Goal: Navigation & Orientation: Understand site structure

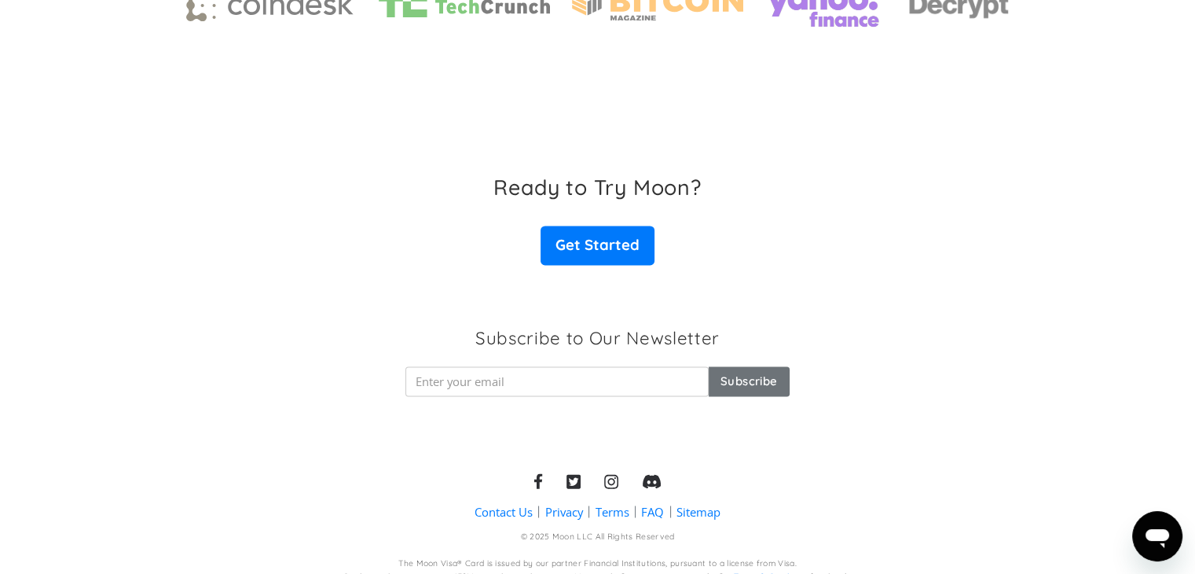
scroll to position [2502, 0]
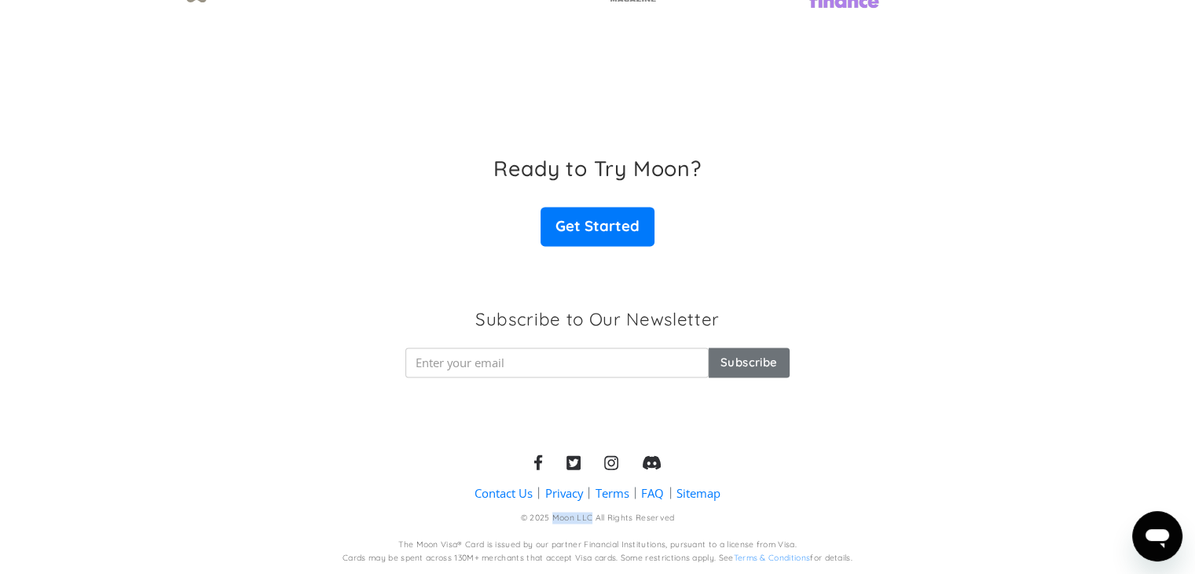
drag, startPoint x: 553, startPoint y: 517, endPoint x: 590, endPoint y: 516, distance: 36.9
click at [590, 516] on div "© 2025 Moon LLC All Rights Reserved" at bounding box center [598, 517] width 154 height 12
copy div "Moon LLC"
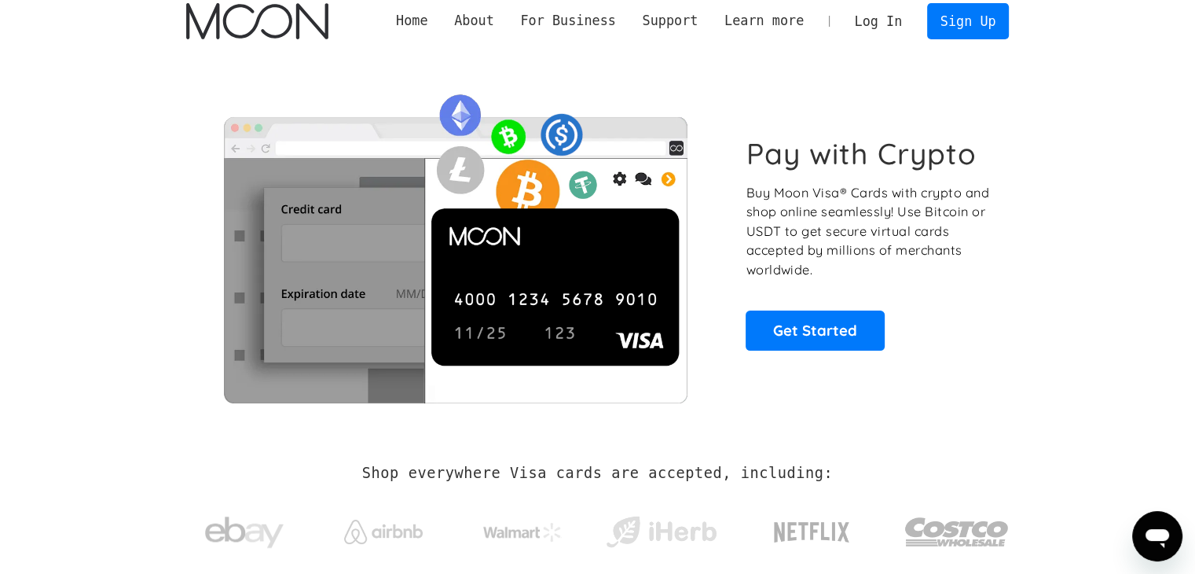
scroll to position [0, 0]
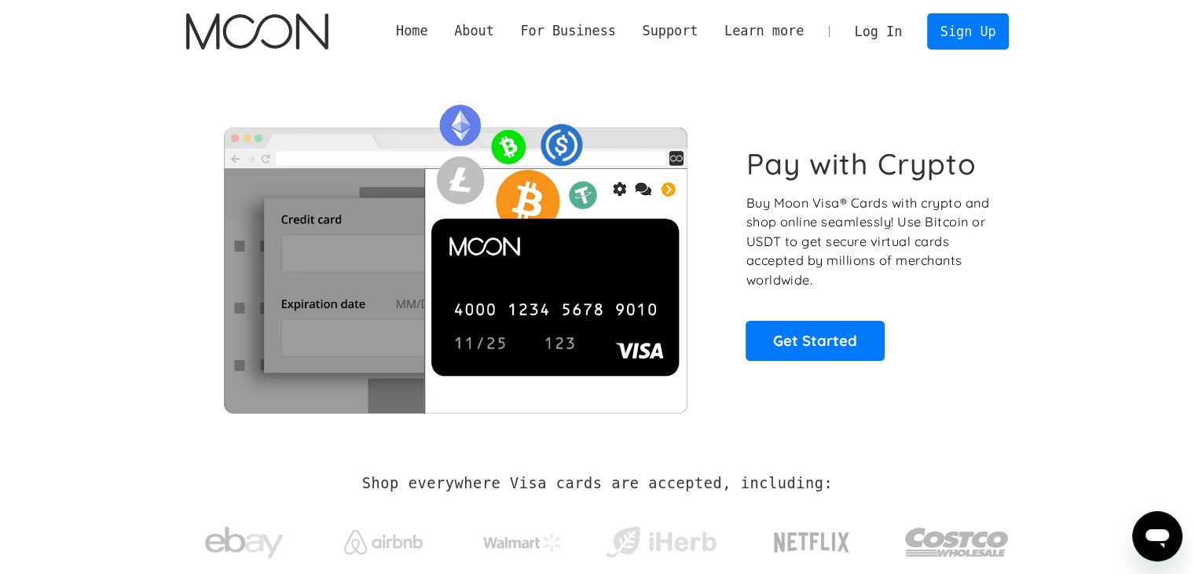
click at [893, 202] on p "Buy Moon Visa® Cards with crypto and shop online seamlessly! Use Bitcoin or USD…" at bounding box center [869, 241] width 246 height 97
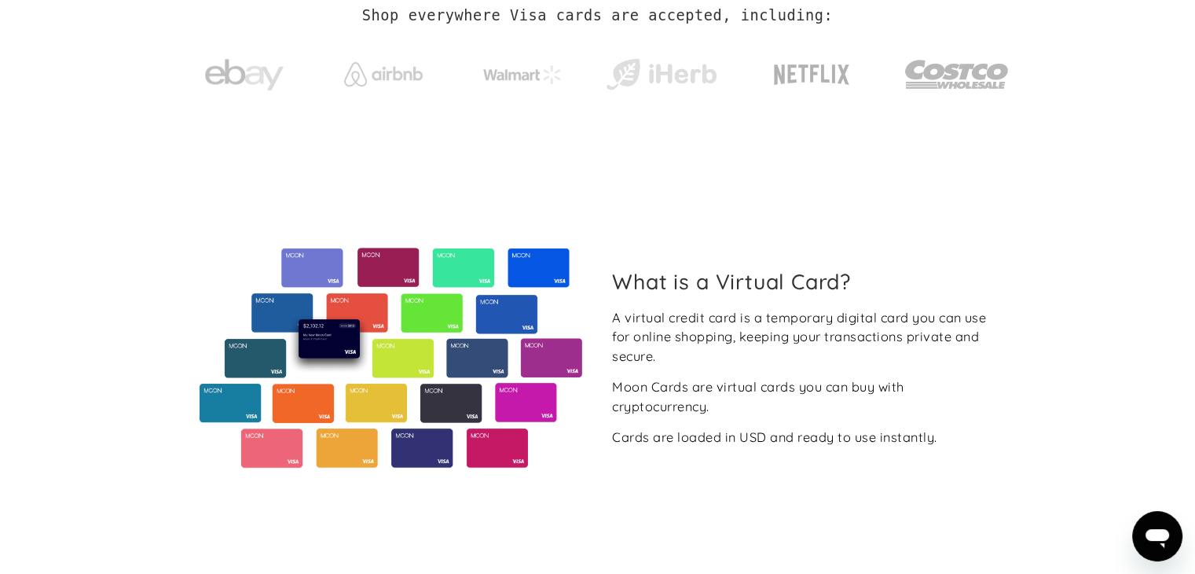
scroll to position [471, 0]
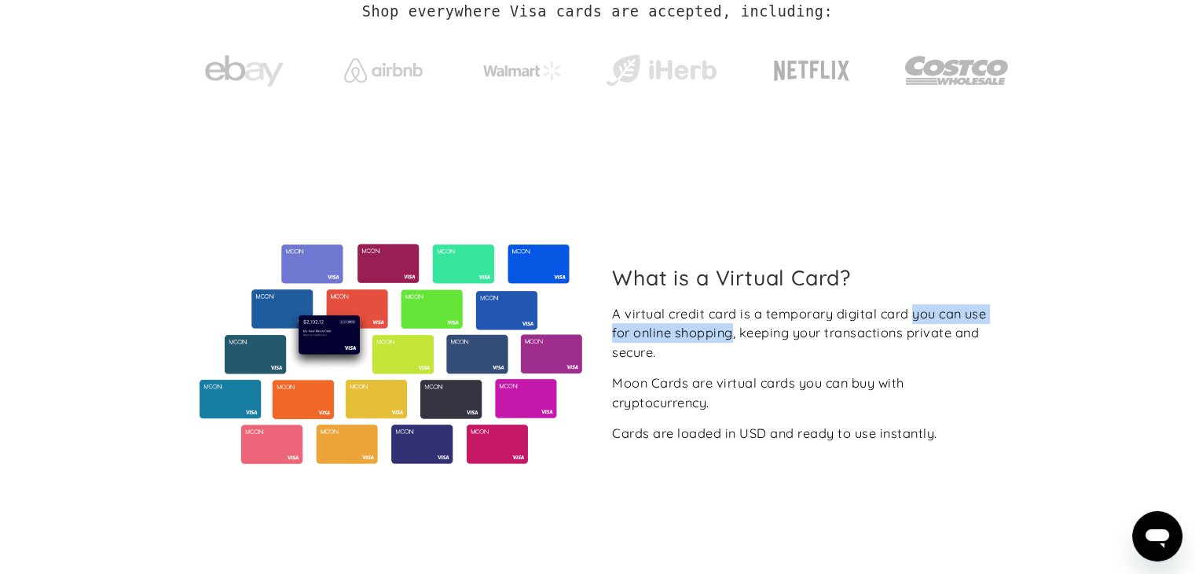
drag, startPoint x: 912, startPoint y: 312, endPoint x: 733, endPoint y: 337, distance: 180.9
click at [733, 337] on div "A virtual credit card is a temporary digital card you can use for online shoppi…" at bounding box center [804, 333] width 384 height 58
copy div "you can use for online shopping"
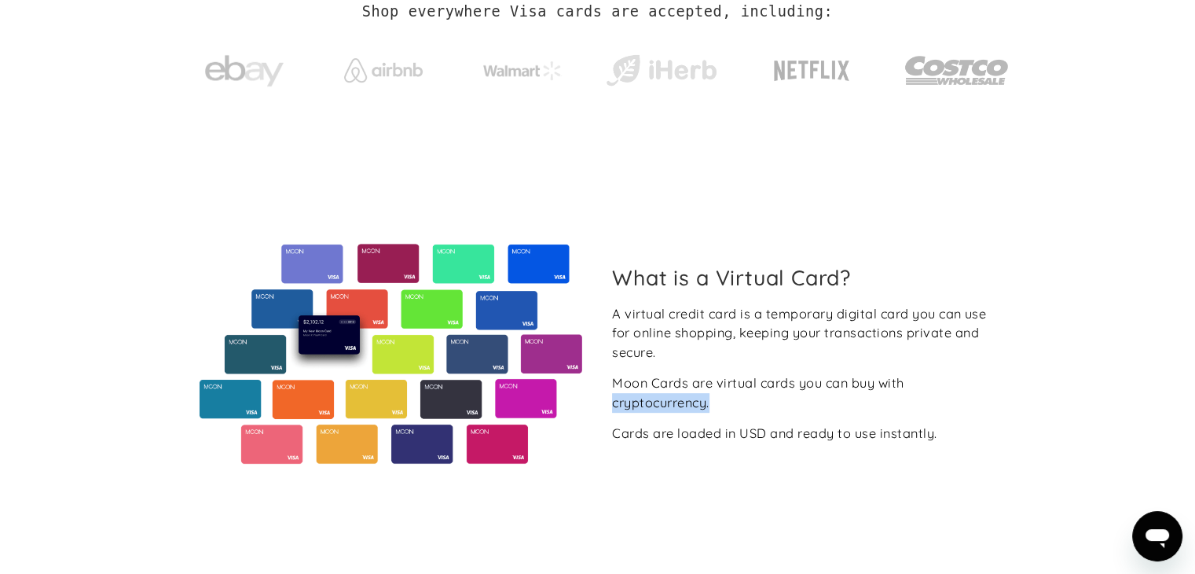
drag, startPoint x: 723, startPoint y: 402, endPoint x: 604, endPoint y: 409, distance: 118.8
click at [604, 409] on div "What is a Virtual Card? A virtual credit card is a temporary digital card you c…" at bounding box center [803, 354] width 409 height 178
copy div "cryptocurrency."
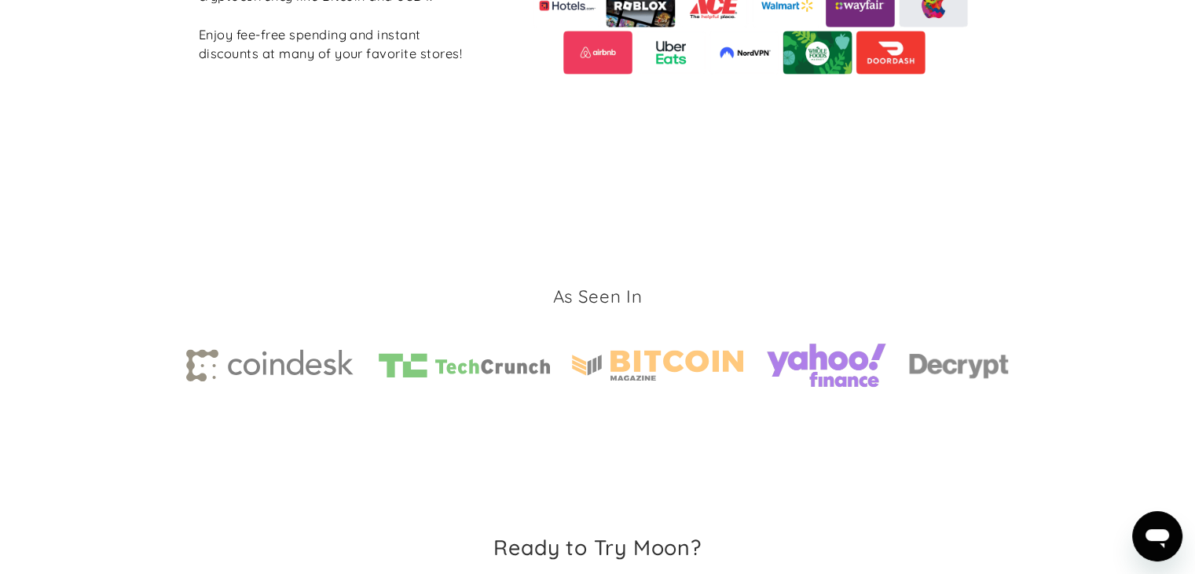
scroll to position [2200, 0]
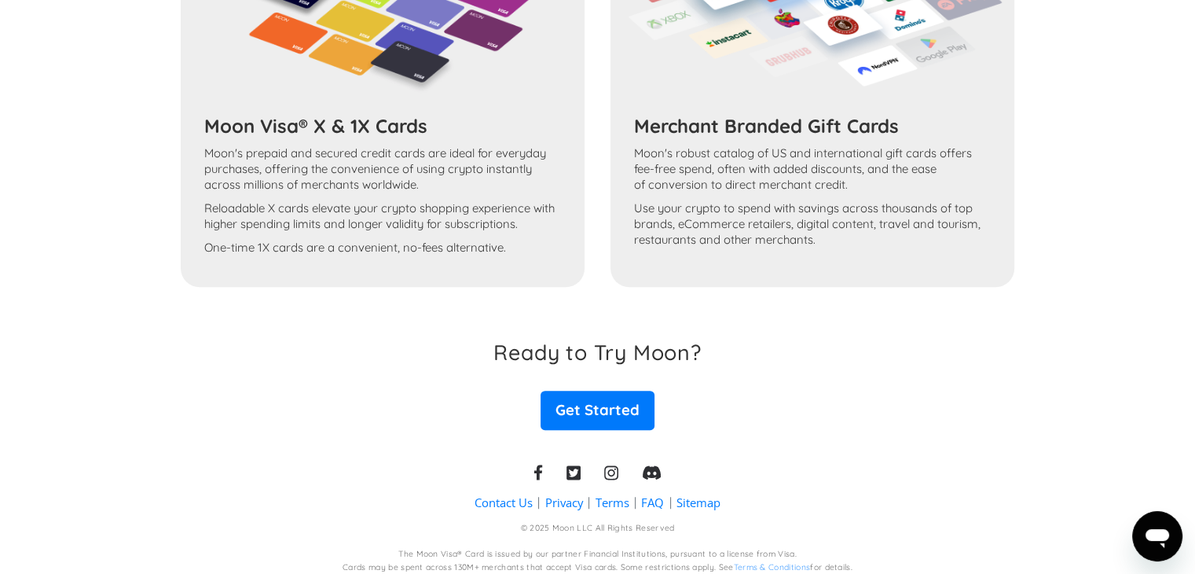
scroll to position [953, 0]
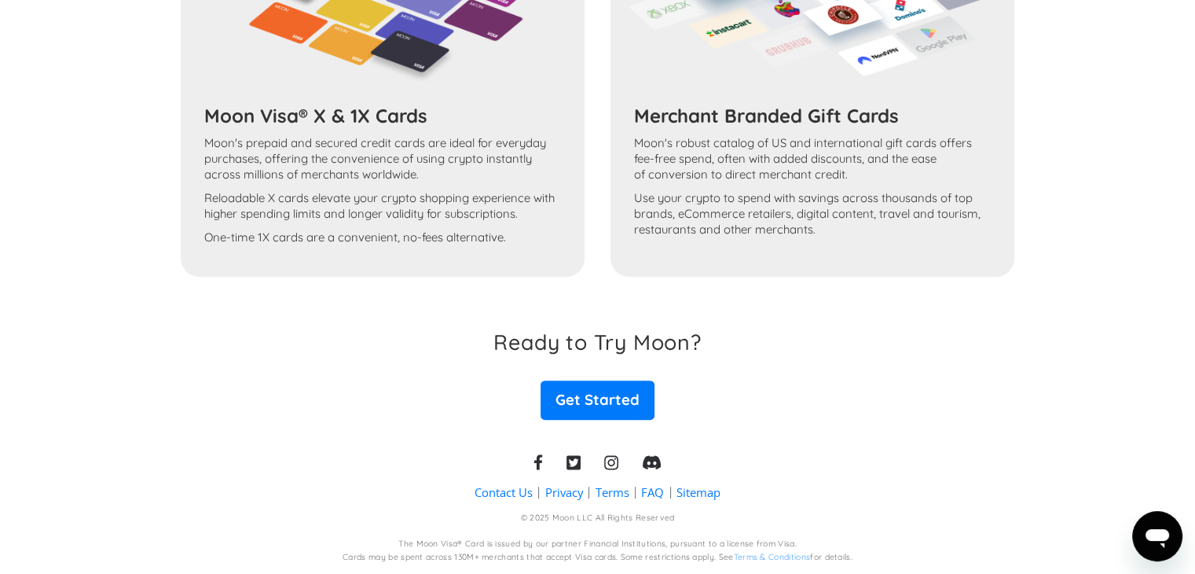
click at [514, 491] on link "Contact Us" at bounding box center [504, 492] width 58 height 16
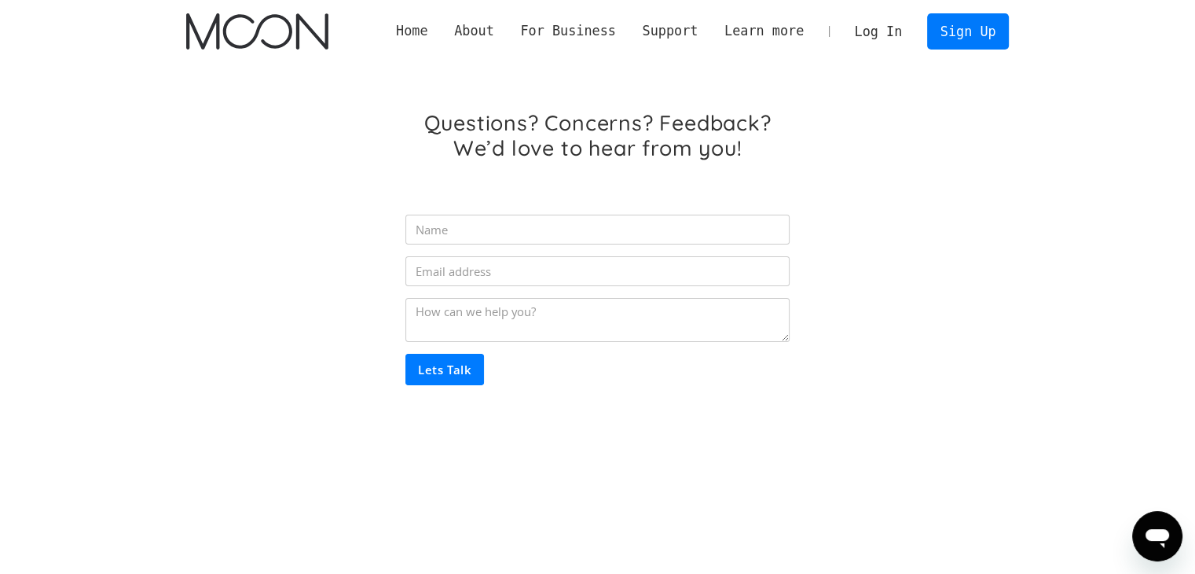
click at [434, 30] on link "Home" at bounding box center [412, 31] width 58 height 20
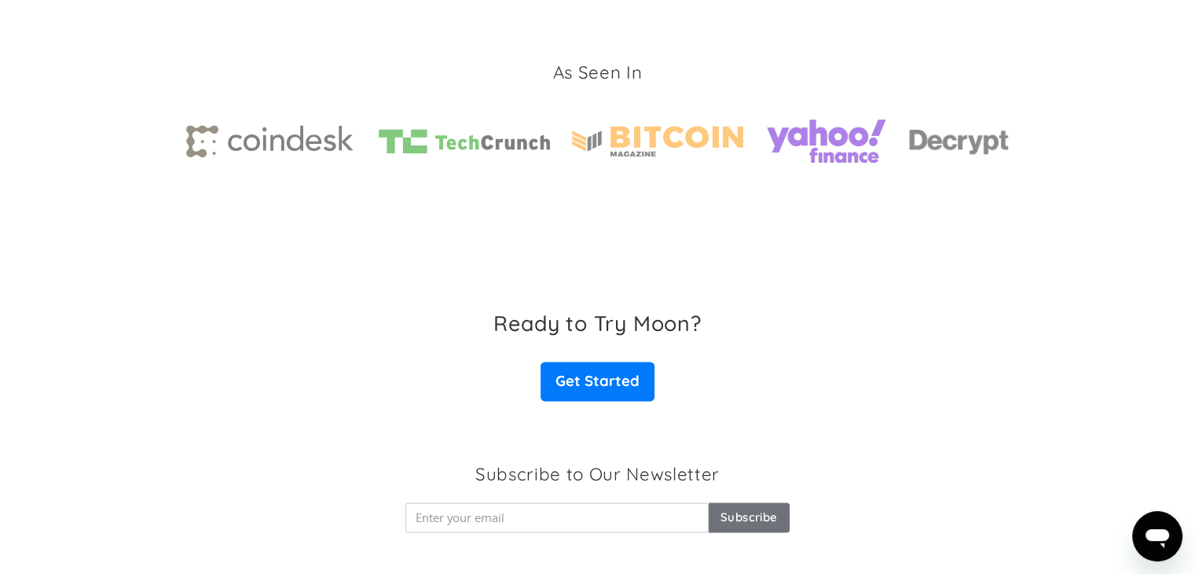
scroll to position [2502, 0]
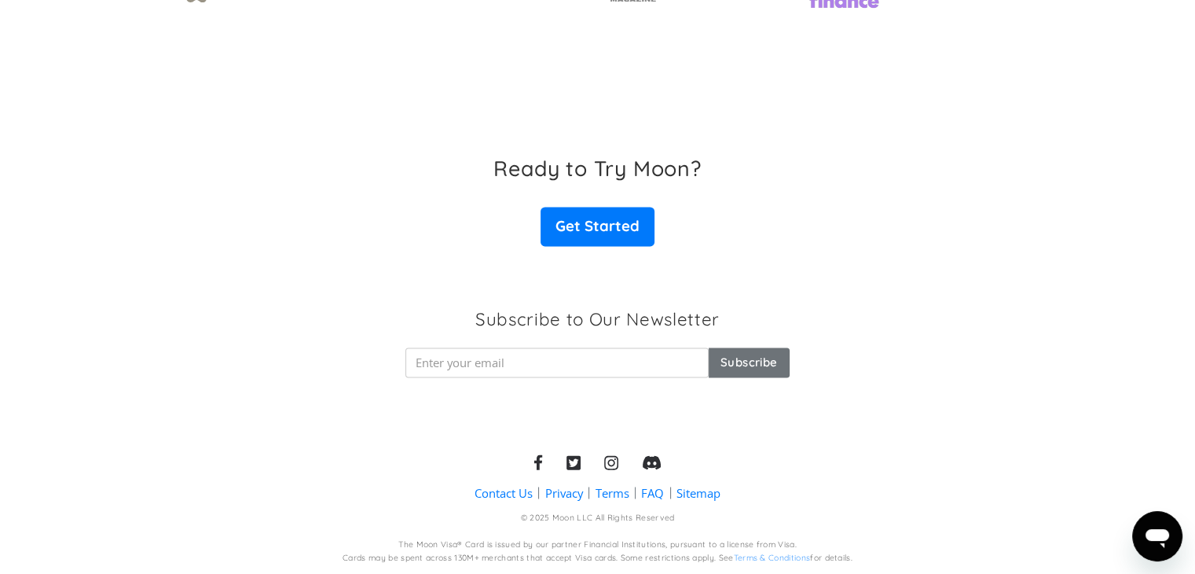
click at [572, 493] on link "Privacy" at bounding box center [564, 492] width 38 height 16
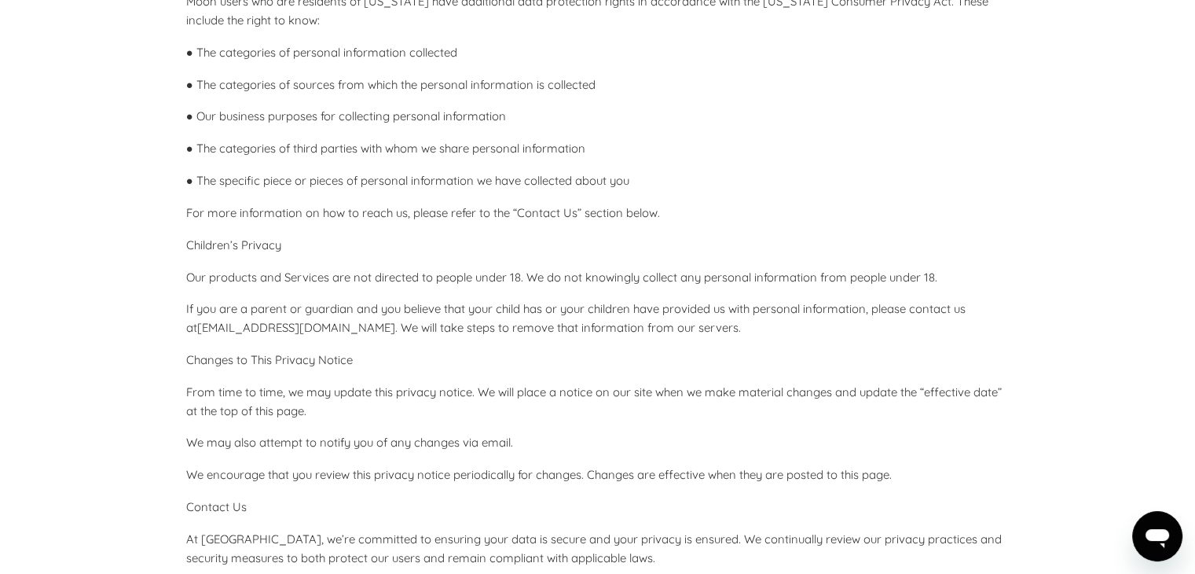
scroll to position [4321, 0]
